Goal: Task Accomplishment & Management: Use online tool/utility

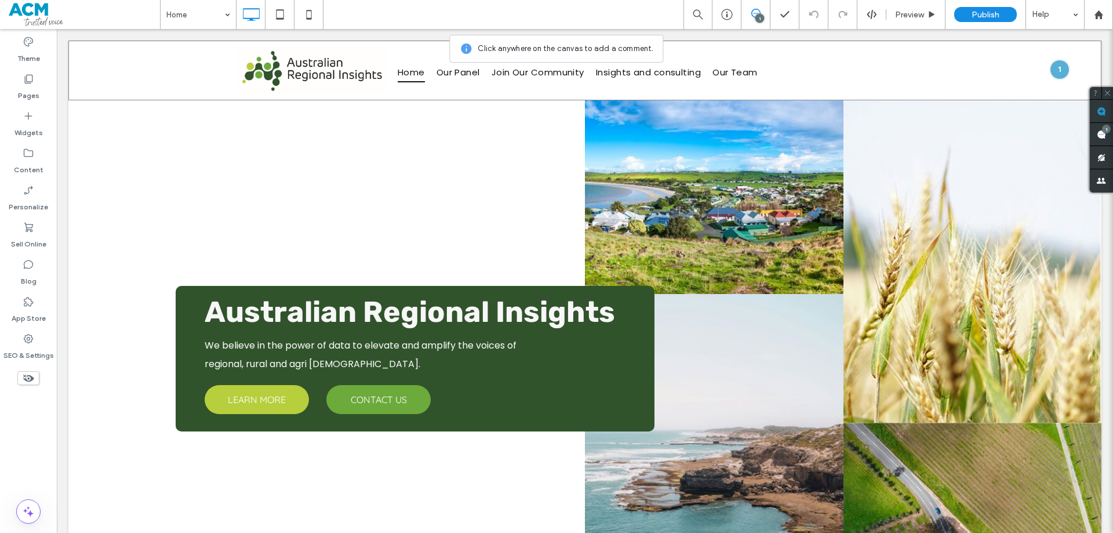
click at [964, 71] on div "Click To Paste Home Our Panel Join Our Community Insights and consulting Our Te…" at bounding box center [584, 71] width 1033 height 60
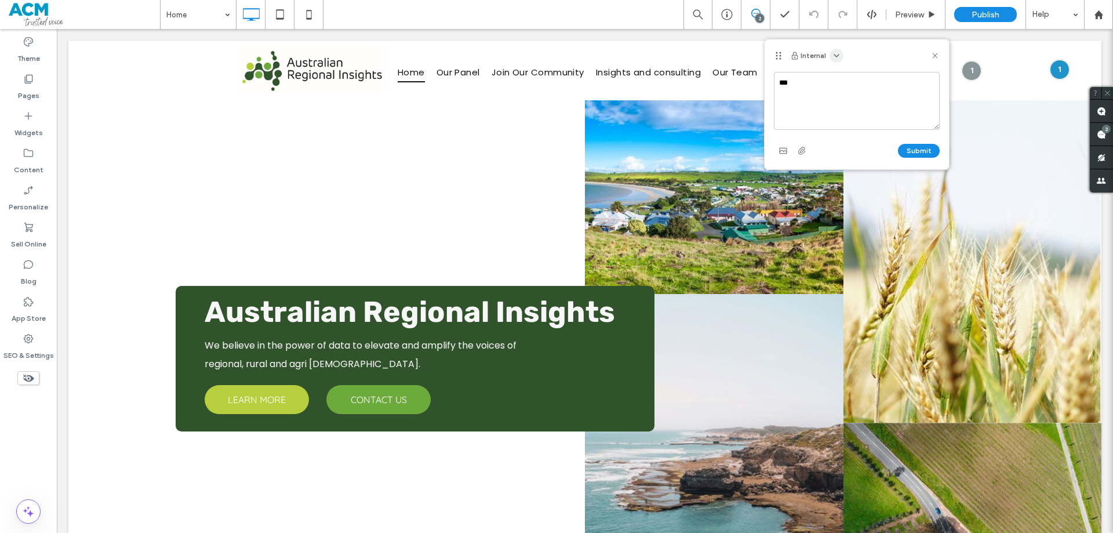
type textarea "***"
click at [832, 52] on icon "button" at bounding box center [836, 55] width 9 height 9
click at [855, 79] on span "Public - visible to clients & team" at bounding box center [894, 84] width 114 height 12
click at [918, 150] on button "Submit" at bounding box center [919, 151] width 42 height 14
click at [26, 355] on label "SEO & Settings" at bounding box center [28, 352] width 50 height 16
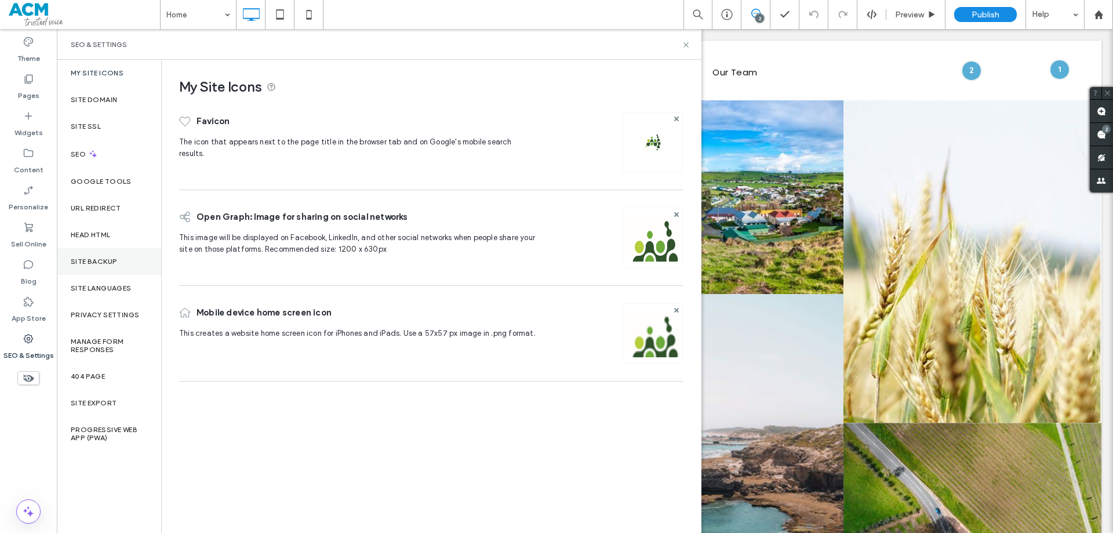
click at [104, 268] on div "Site Backup" at bounding box center [109, 261] width 104 height 27
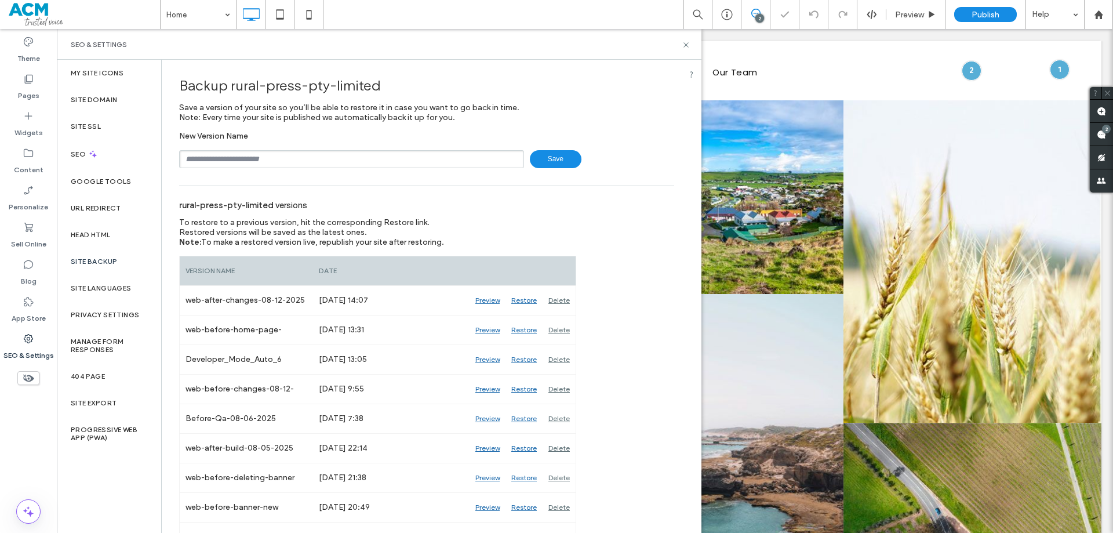
click at [272, 160] on input "text" at bounding box center [351, 159] width 345 height 18
type input "**********"
click at [686, 42] on icon at bounding box center [686, 45] width 9 height 9
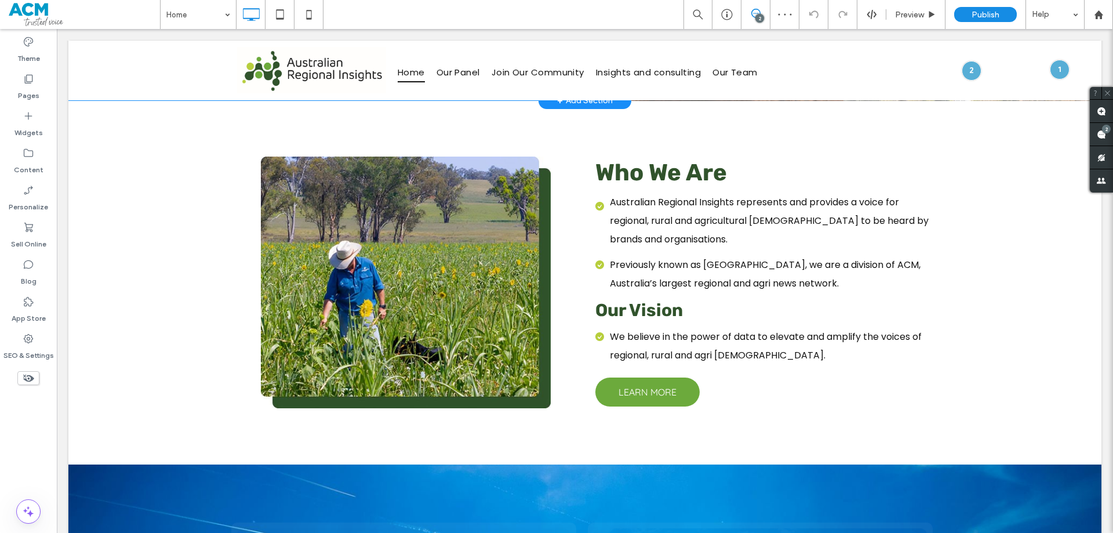
scroll to position [522, 0]
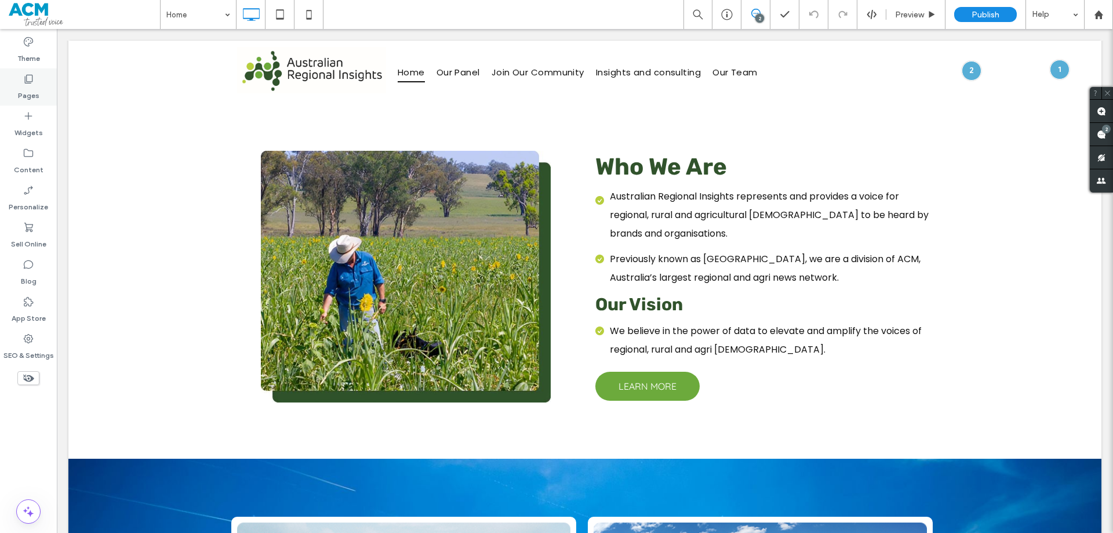
click at [45, 89] on div "Pages" at bounding box center [28, 86] width 57 height 37
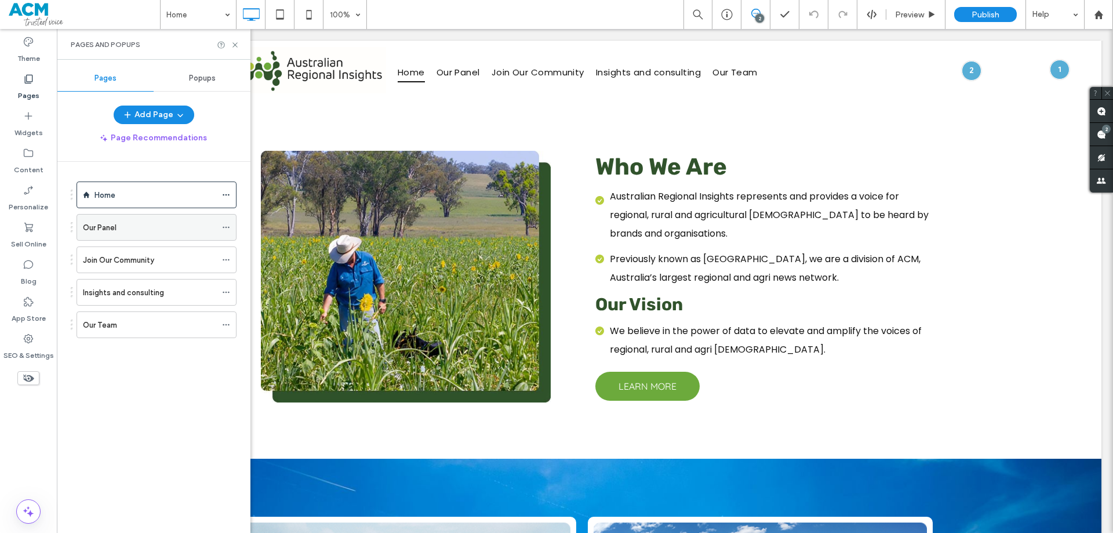
click at [159, 224] on div "Our Panel" at bounding box center [149, 227] width 133 height 12
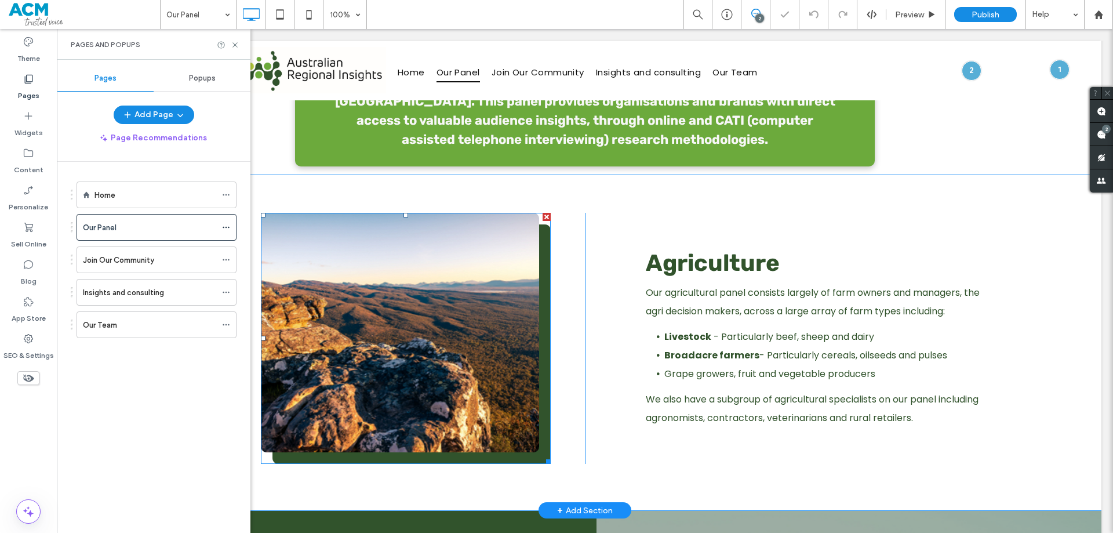
scroll to position [290, 0]
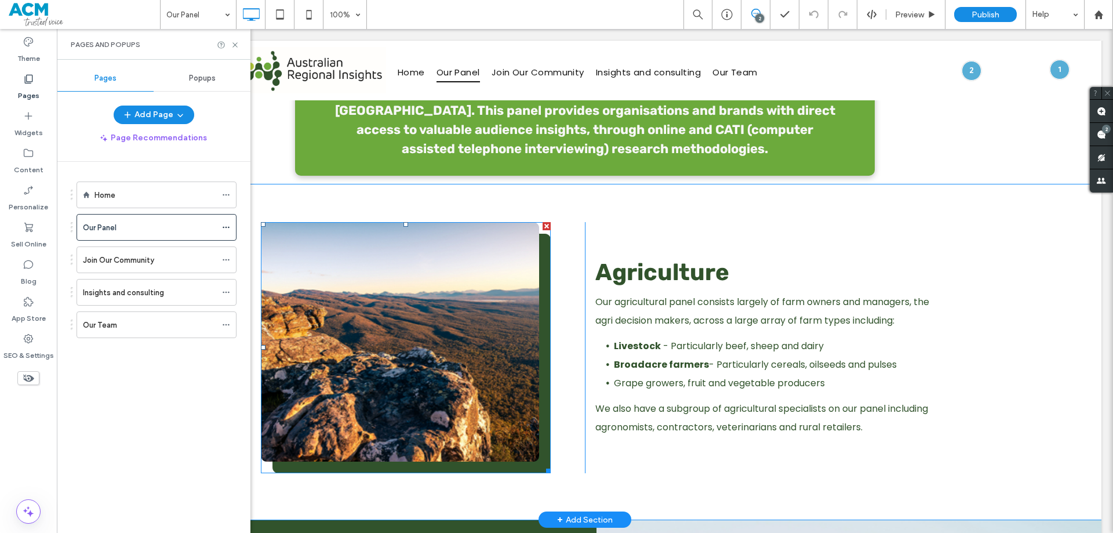
click at [441, 315] on img at bounding box center [406, 348] width 290 height 252
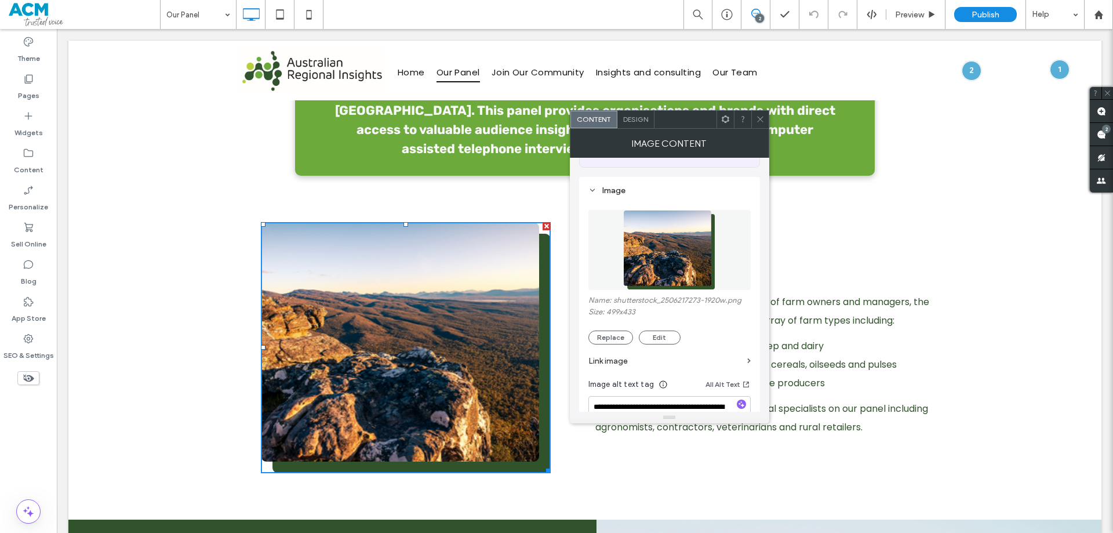
scroll to position [116, 0]
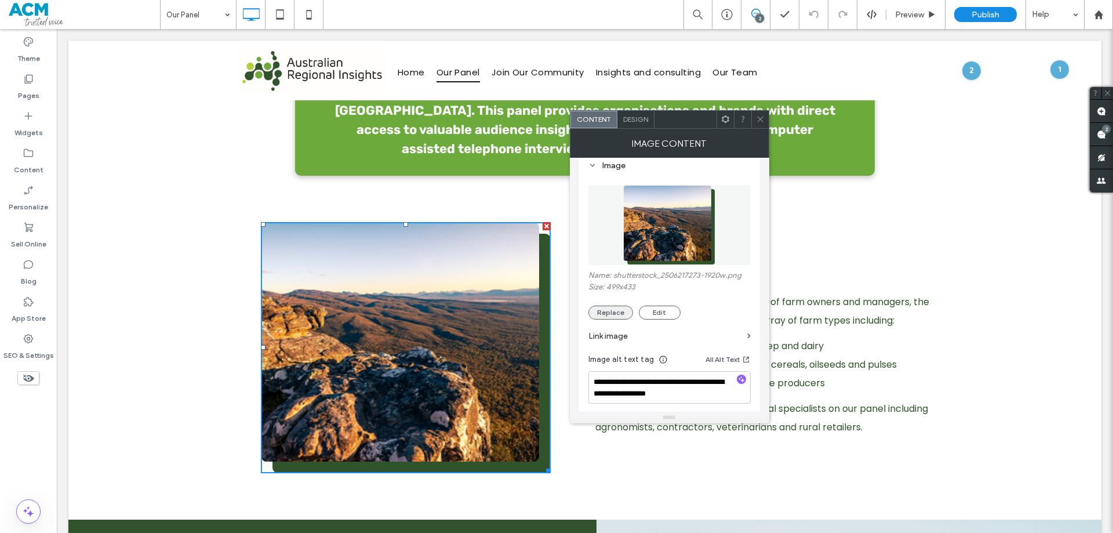
click at [617, 311] on button "Replace" at bounding box center [610, 313] width 45 height 14
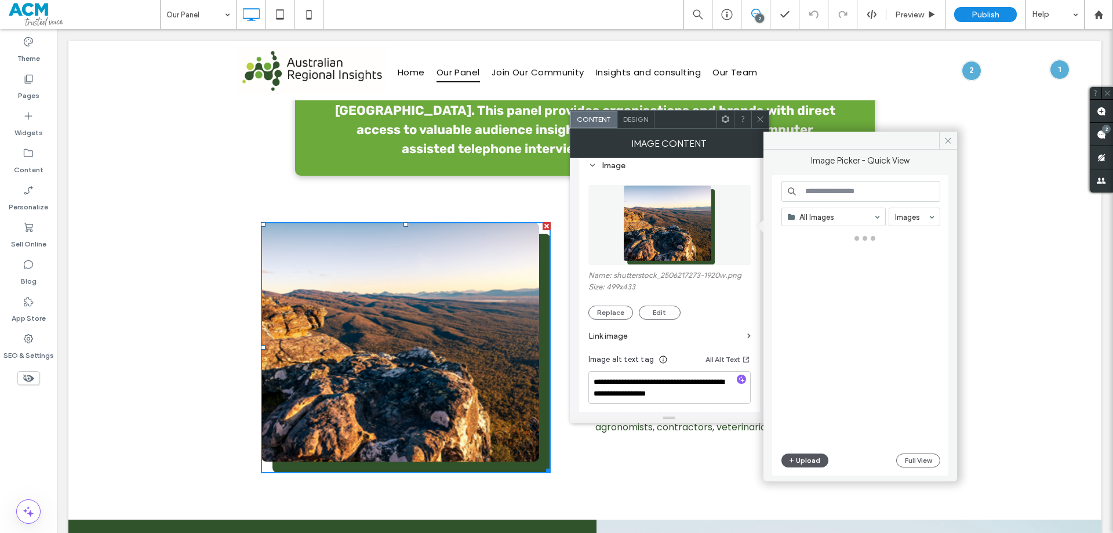
click at [808, 455] on button "Upload" at bounding box center [806, 460] width 48 height 14
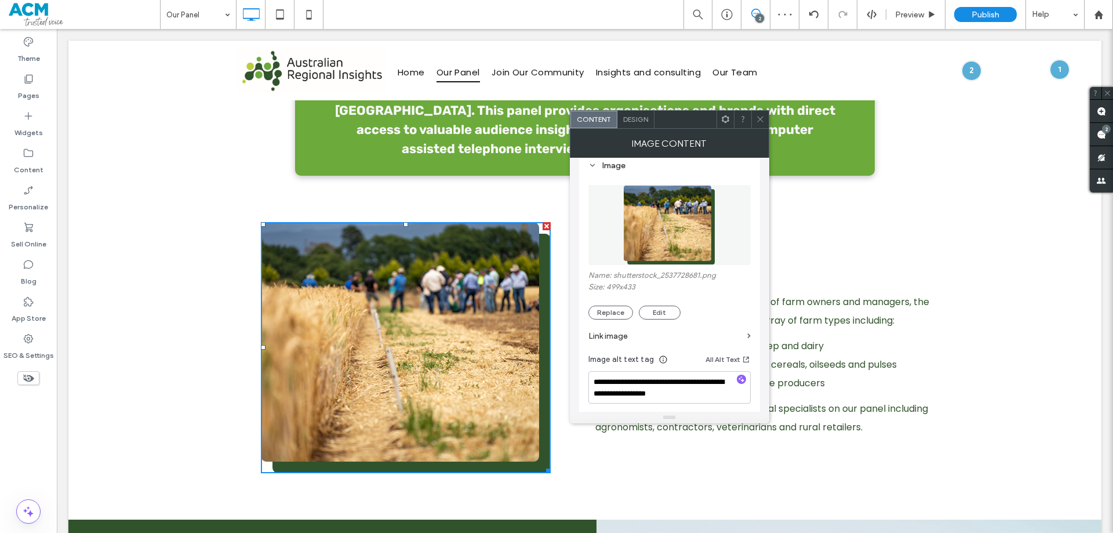
click at [760, 118] on icon at bounding box center [760, 119] width 9 height 9
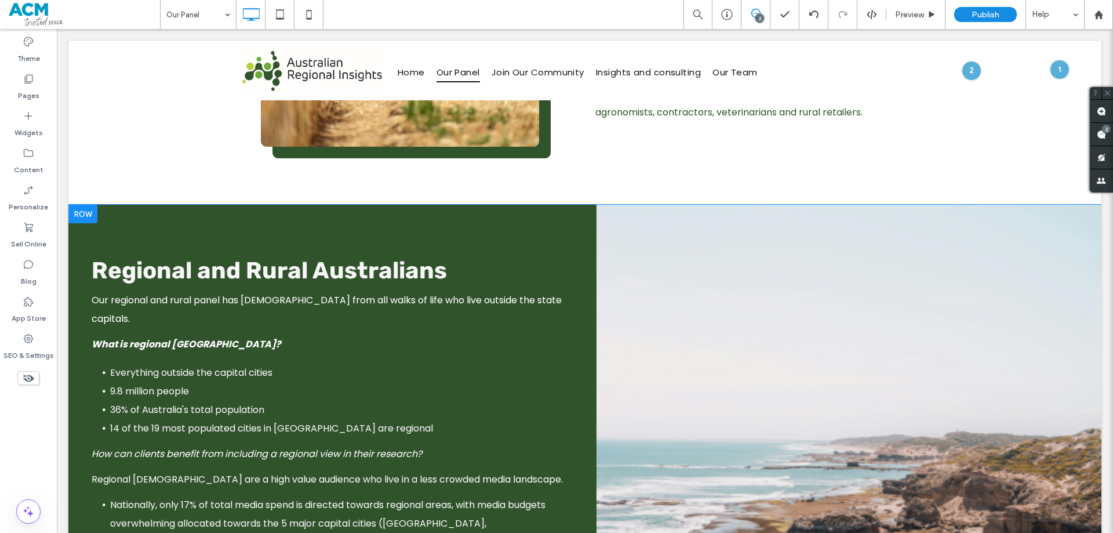
scroll to position [638, 0]
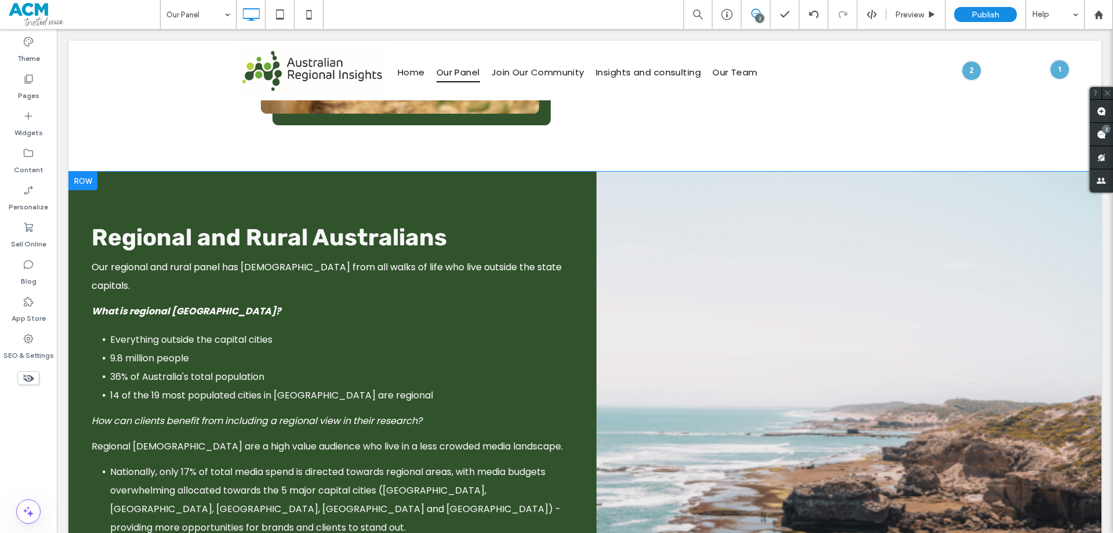
click at [839, 354] on div "Click To Paste" at bounding box center [849, 399] width 505 height 455
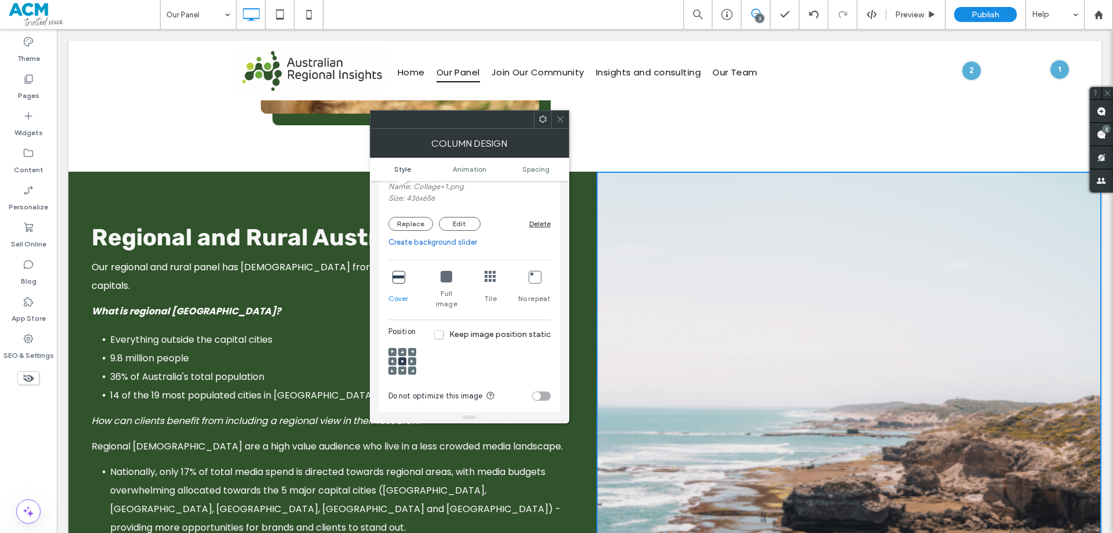
scroll to position [174, 0]
click at [412, 220] on button "Replace" at bounding box center [410, 223] width 45 height 14
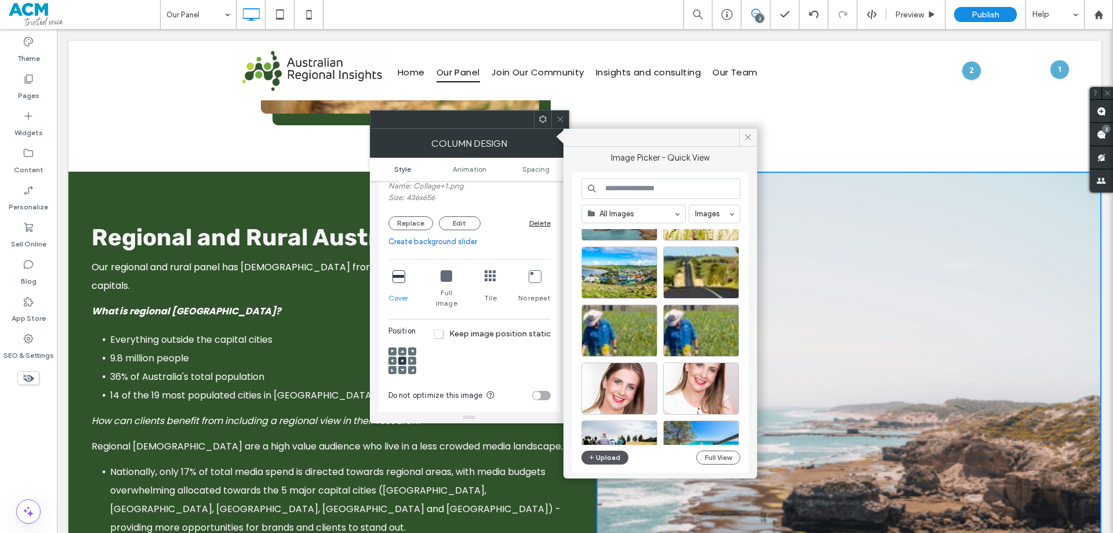
click at [607, 454] on button "Upload" at bounding box center [606, 457] width 48 height 14
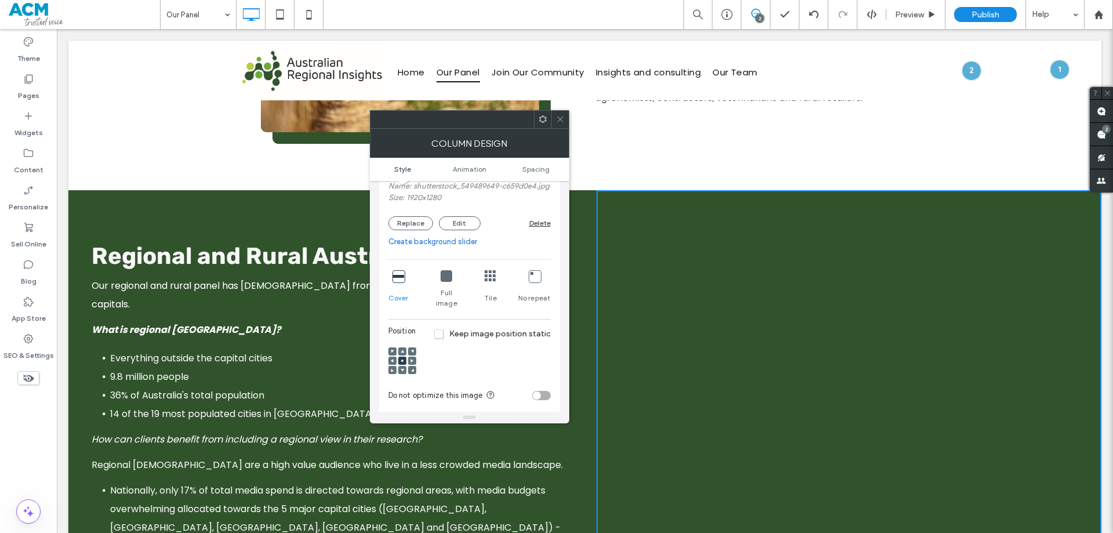
scroll to position [754, 0]
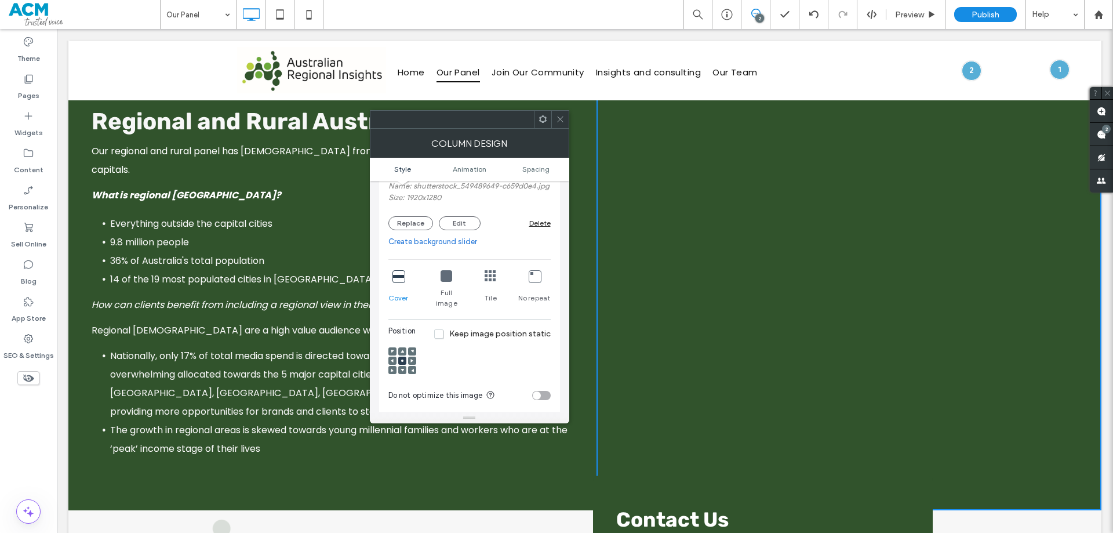
click at [546, 227] on div "Delete" at bounding box center [539, 223] width 21 height 9
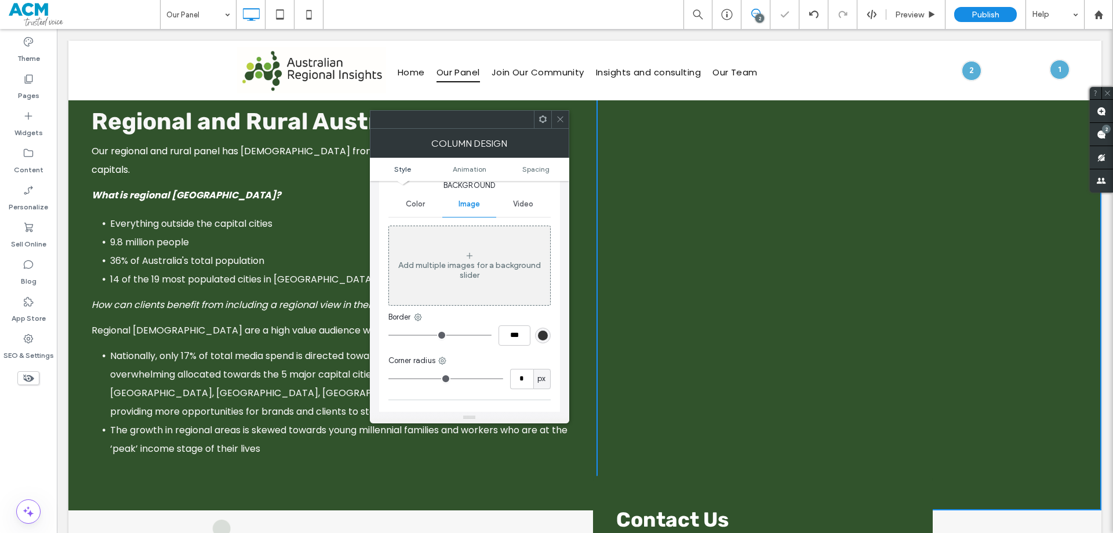
scroll to position [0, 0]
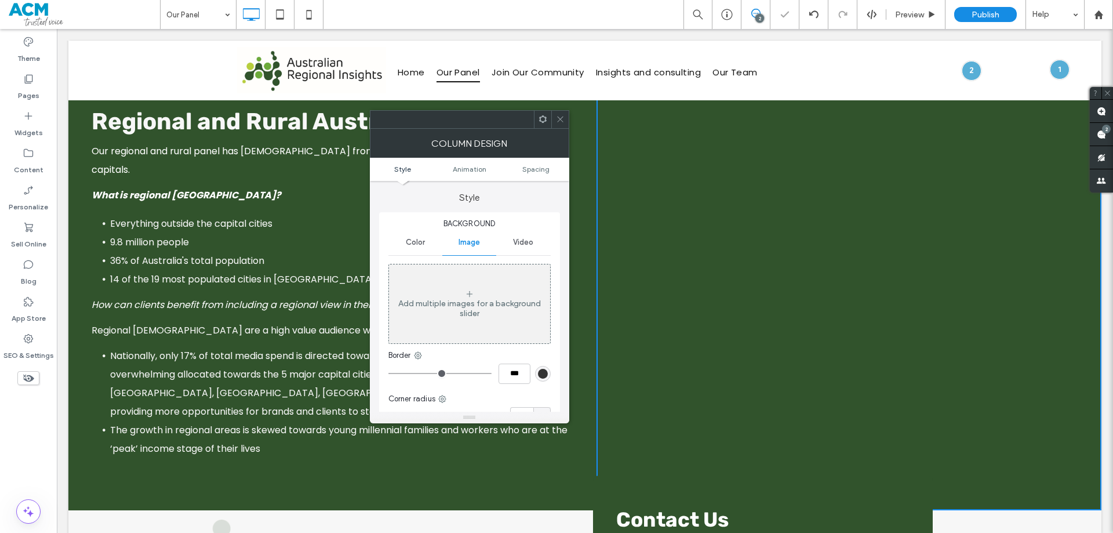
click at [427, 322] on div "Add multiple images for a background slider" at bounding box center [469, 304] width 161 height 77
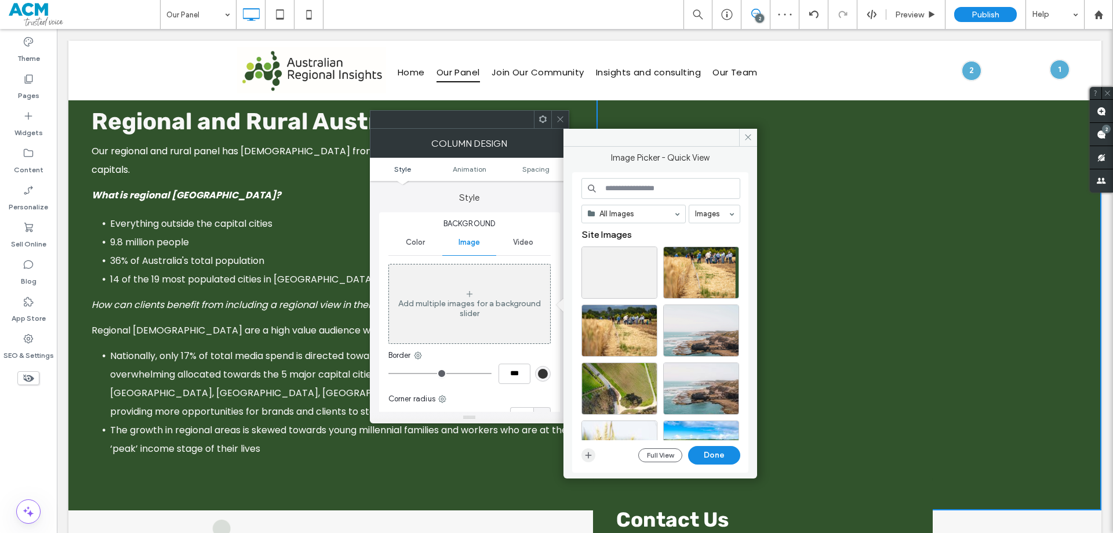
click at [584, 454] on icon "button" at bounding box center [588, 454] width 9 height 9
click at [588, 457] on use "button" at bounding box center [588, 455] width 6 height 6
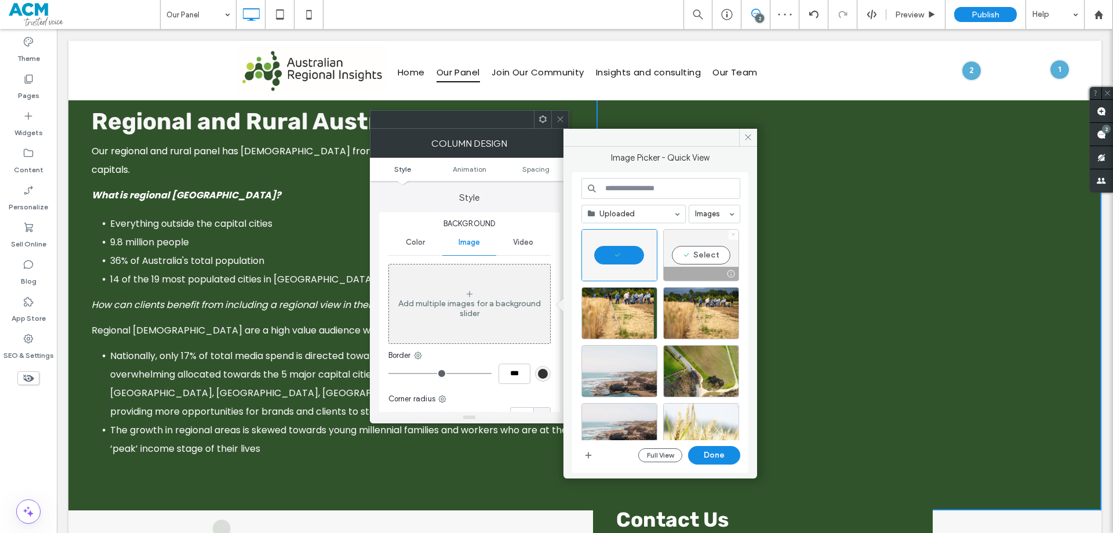
click at [735, 237] on span at bounding box center [733, 235] width 5 height 10
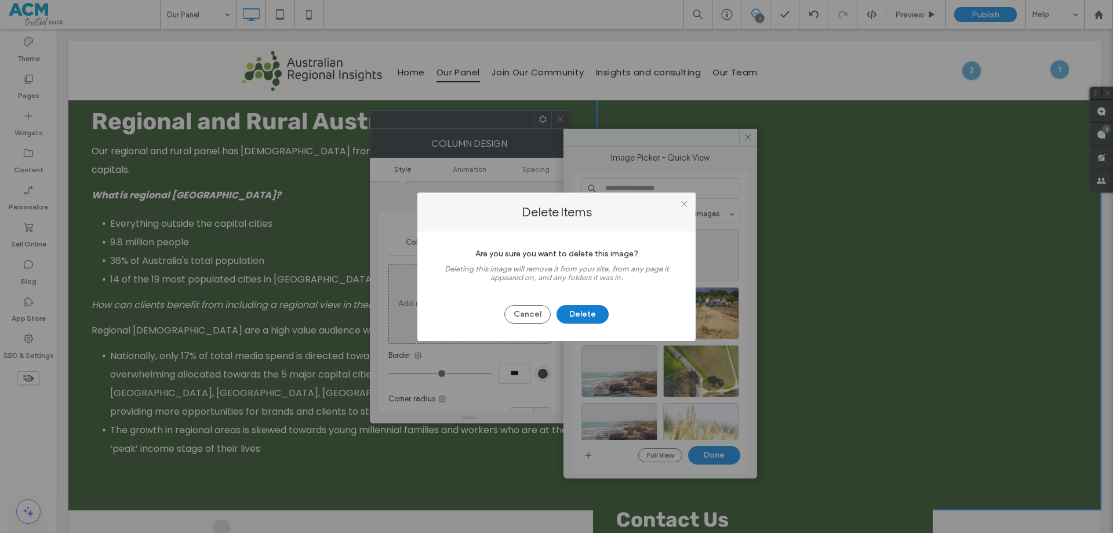
click at [606, 311] on button "Delete" at bounding box center [583, 314] width 52 height 19
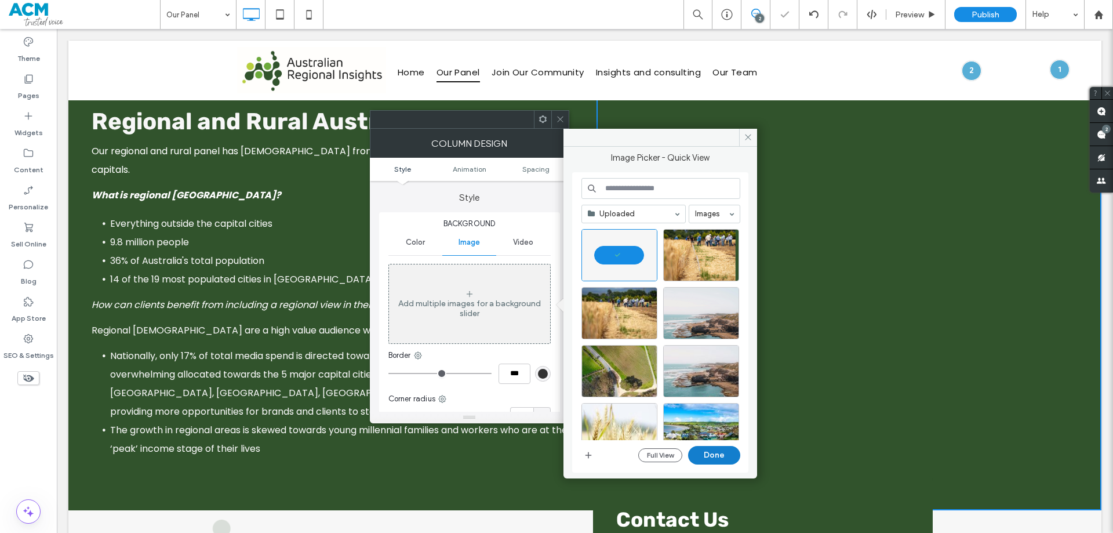
click at [717, 455] on button "Done" at bounding box center [714, 455] width 52 height 19
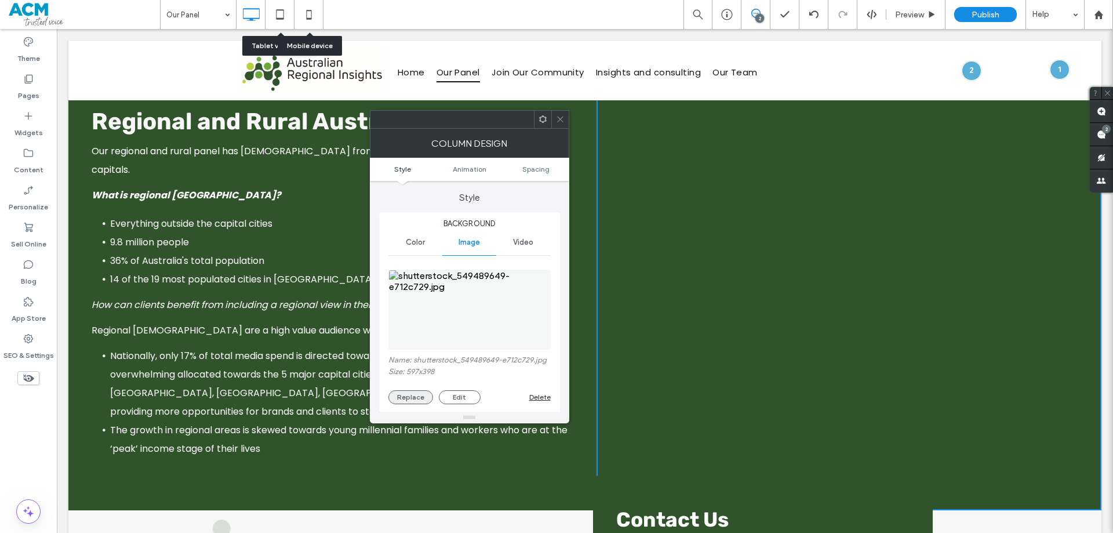
click at [424, 392] on button "Replace" at bounding box center [410, 397] width 45 height 14
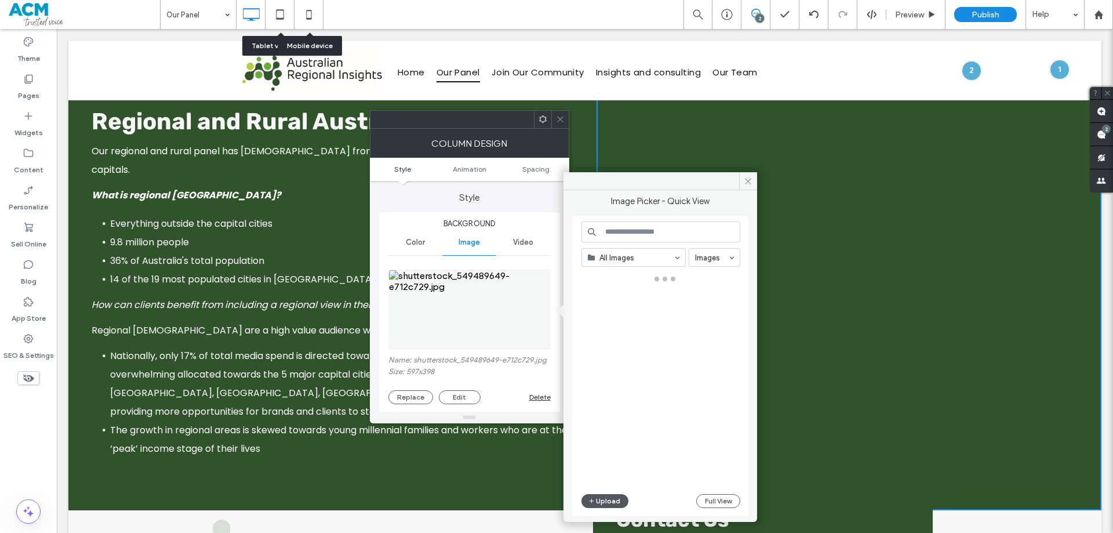
click at [601, 499] on button "Upload" at bounding box center [606, 501] width 48 height 14
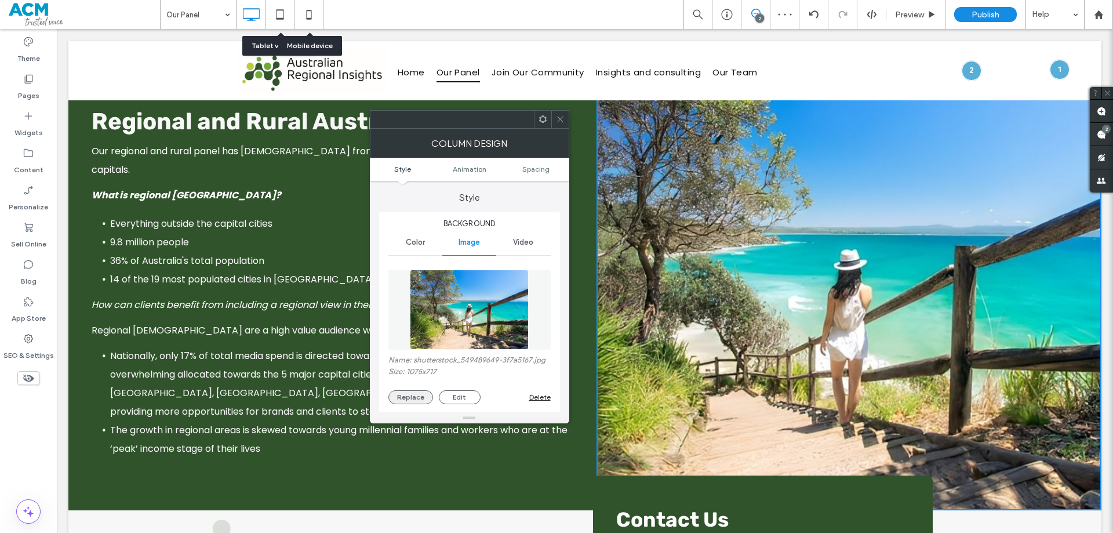
click at [409, 398] on button "Replace" at bounding box center [410, 397] width 45 height 14
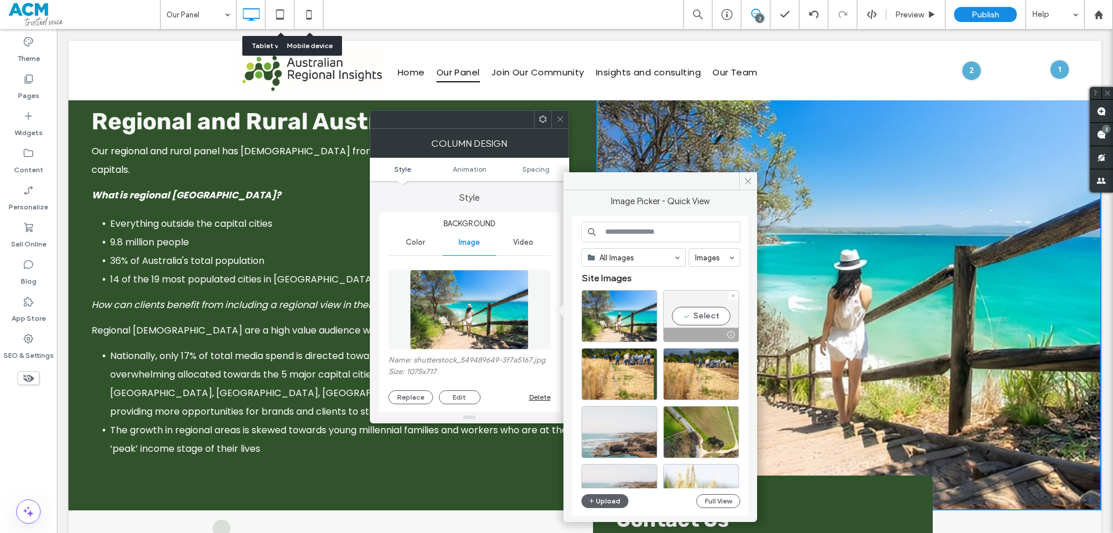
click at [733, 297] on icon at bounding box center [733, 295] width 5 height 5
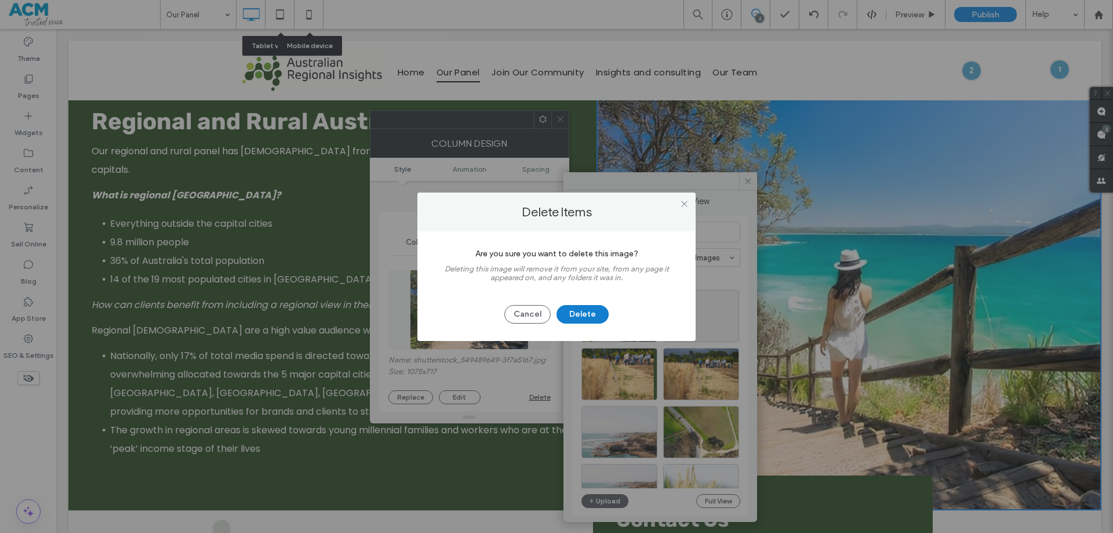
click at [601, 315] on button "Delete" at bounding box center [583, 314] width 52 height 19
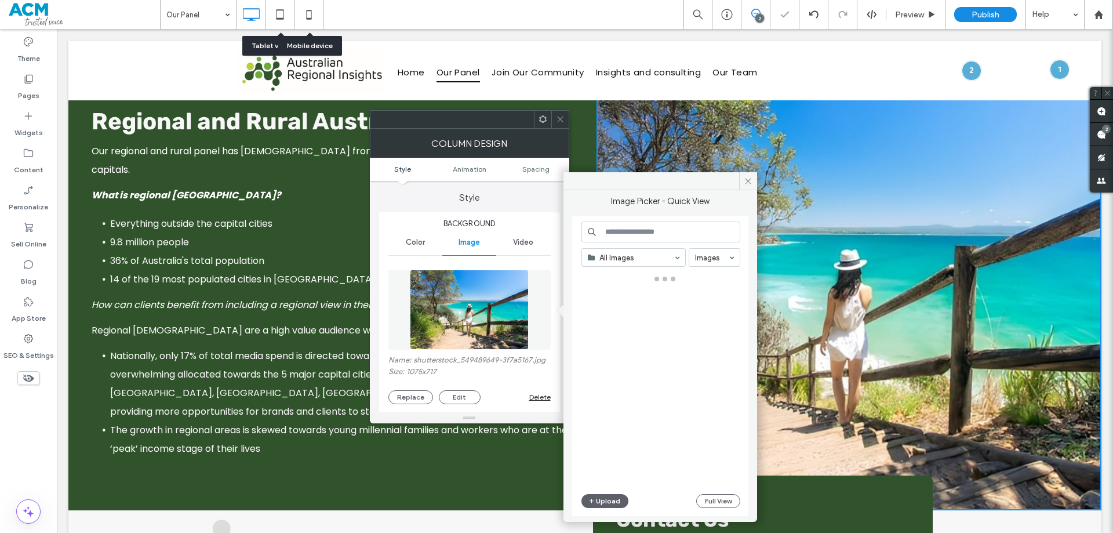
click at [559, 111] on span at bounding box center [560, 119] width 9 height 17
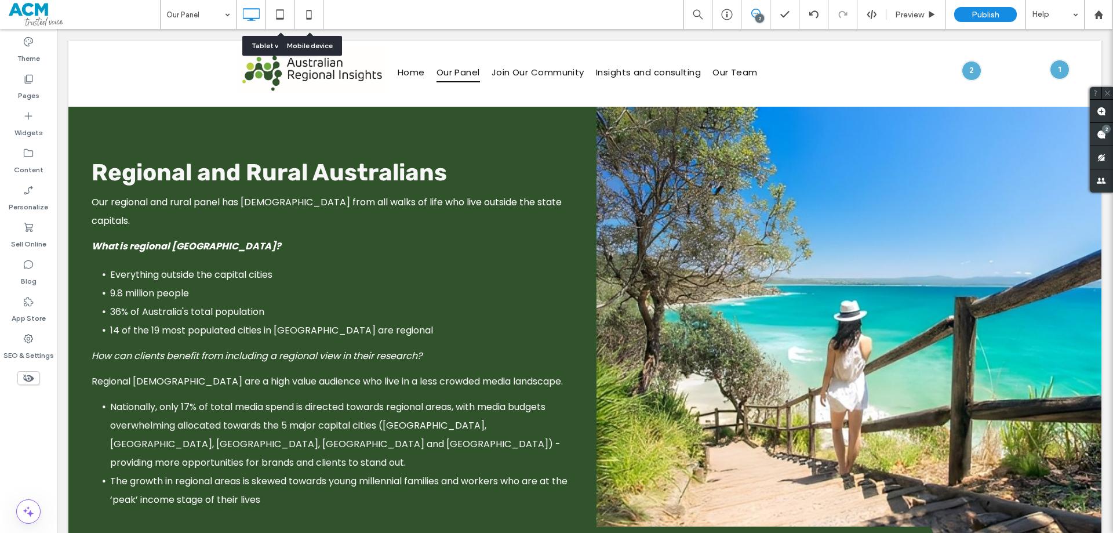
scroll to position [696, 0]
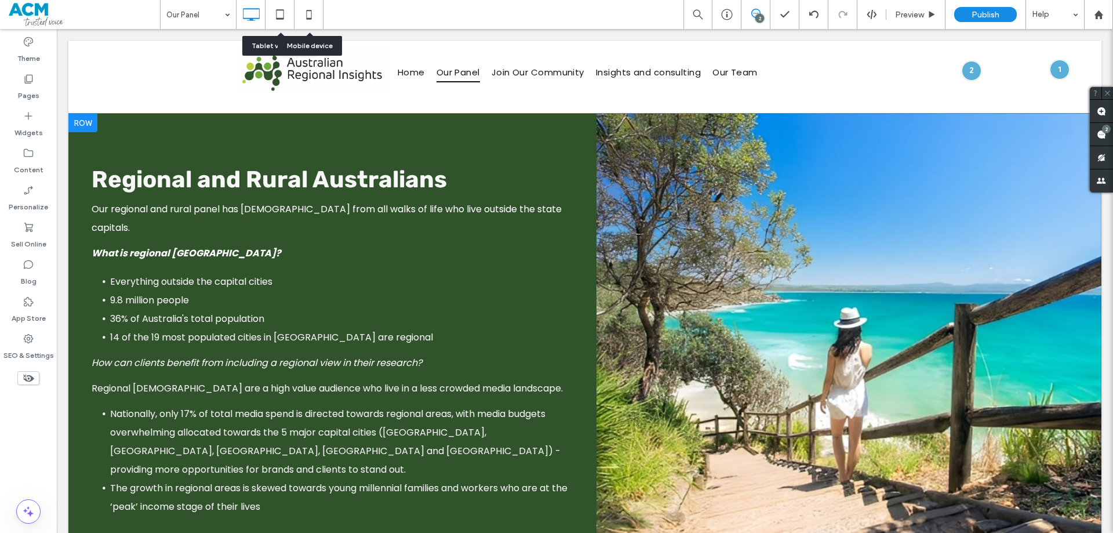
click at [814, 256] on div "Click To Paste" at bounding box center [849, 341] width 505 height 455
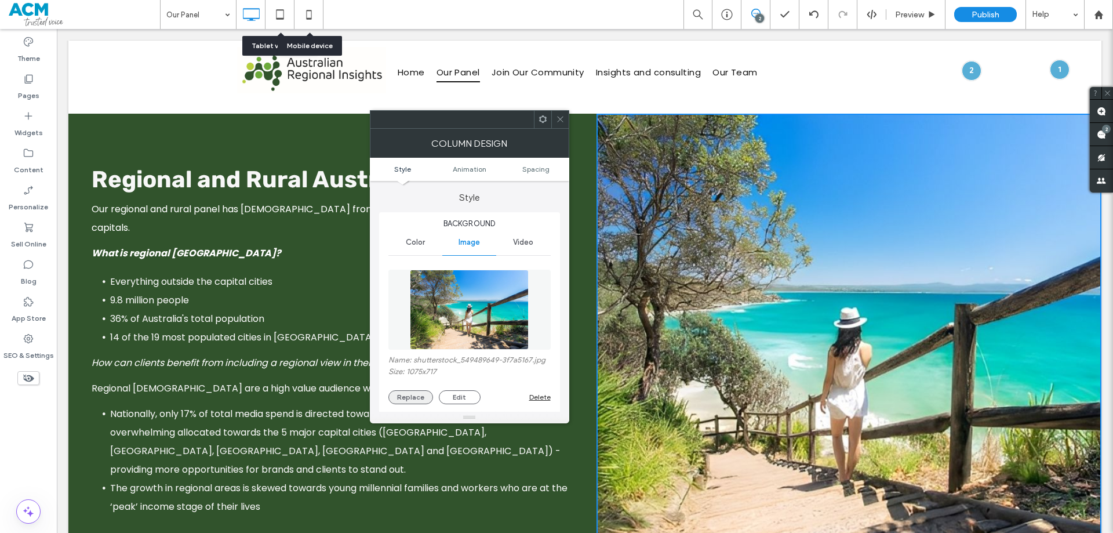
click at [404, 394] on button "Replace" at bounding box center [410, 397] width 45 height 14
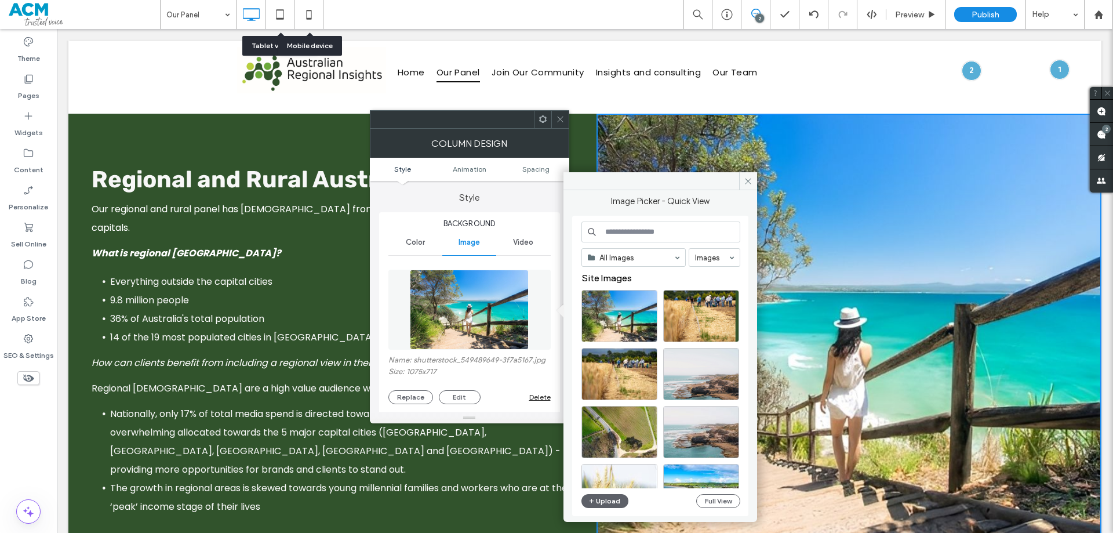
drag, startPoint x: 556, startPoint y: 119, endPoint x: 162, endPoint y: 238, distance: 411.9
click at [556, 119] on icon at bounding box center [560, 119] width 9 height 9
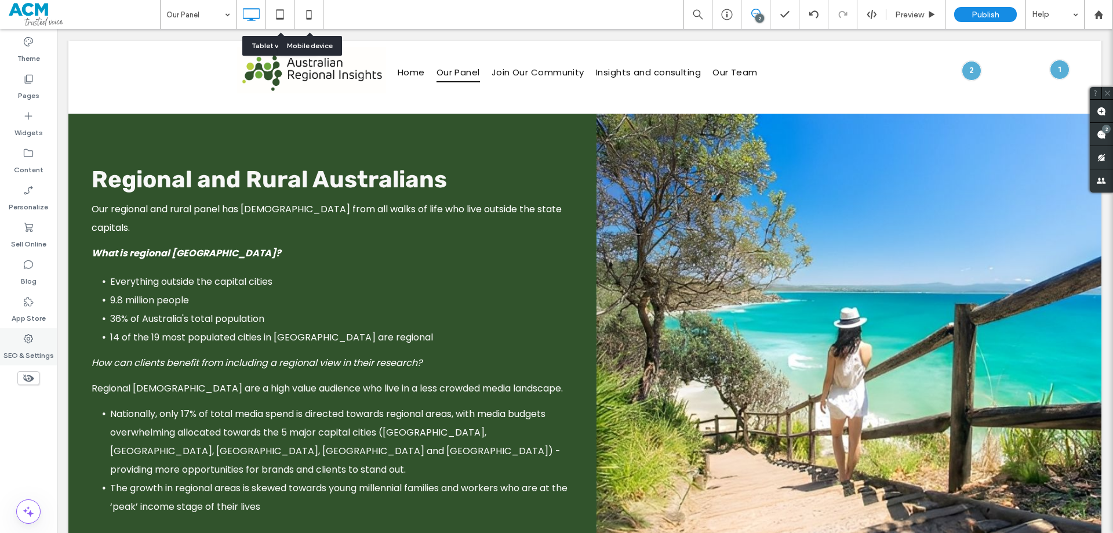
click at [9, 350] on label "SEO & Settings" at bounding box center [28, 352] width 50 height 16
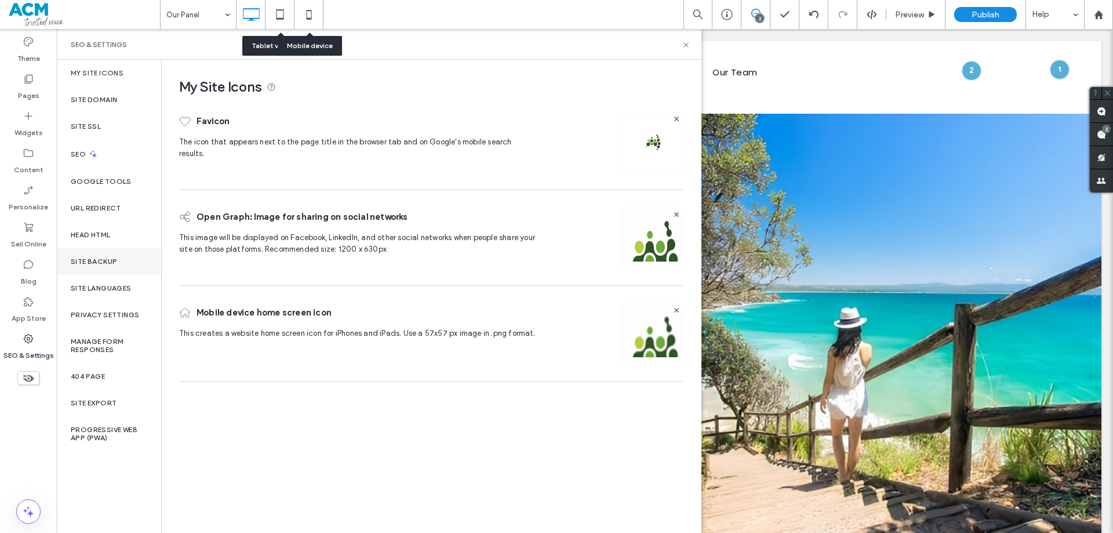
click at [98, 260] on label "Site Backup" at bounding box center [94, 261] width 46 height 8
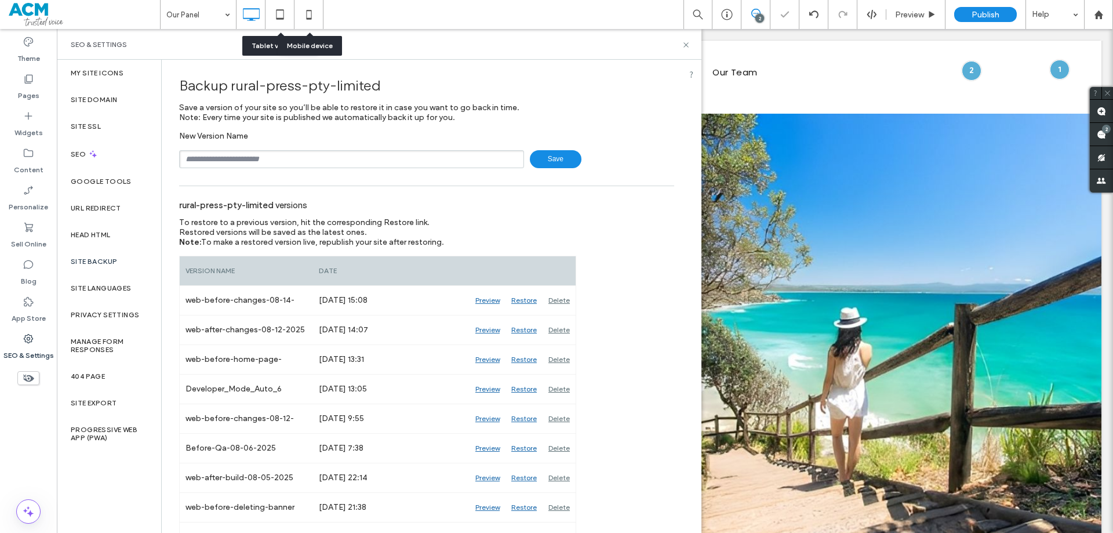
click at [264, 158] on input "text" at bounding box center [351, 159] width 345 height 18
type input "**********"
